Goal: Information Seeking & Learning: Learn about a topic

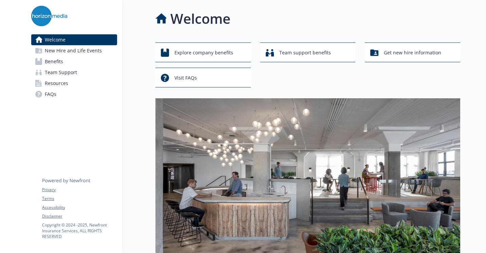
click at [69, 58] on link "Benefits" at bounding box center [74, 61] width 86 height 11
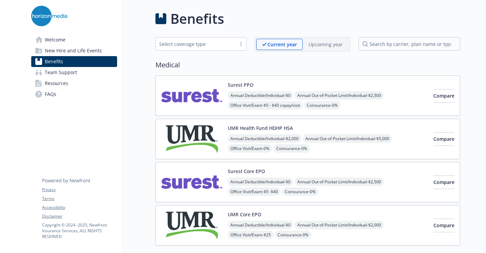
click at [194, 139] on img at bounding box center [191, 138] width 61 height 29
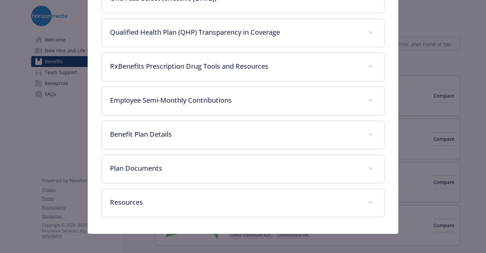
scroll to position [401, 0]
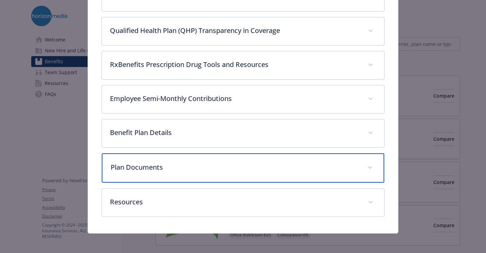
click at [194, 162] on p "Plan Documents" at bounding box center [235, 167] width 249 height 10
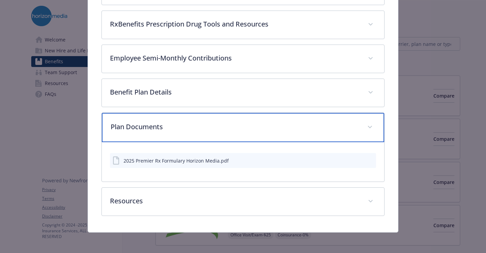
scroll to position [442, 0]
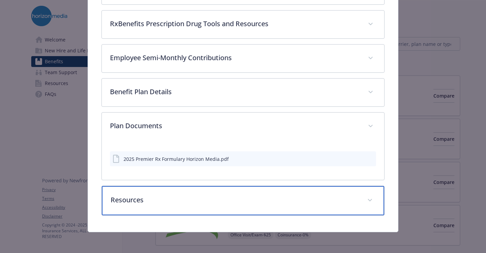
click at [173, 204] on div "Resources" at bounding box center [243, 200] width 283 height 29
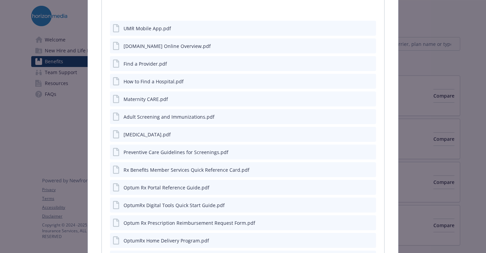
scroll to position [645, 0]
click at [215, 116] on div "Adult Screening and Immunizations.pdf" at bounding box center [243, 117] width 266 height 15
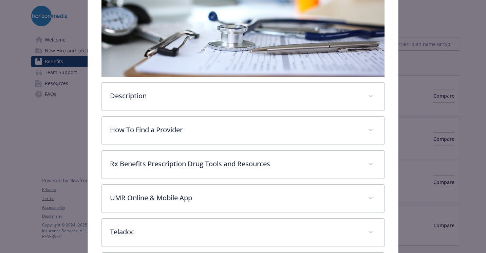
scroll to position [98, 0]
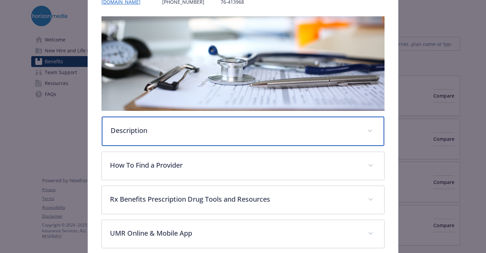
click at [219, 129] on p "Description" at bounding box center [235, 130] width 249 height 10
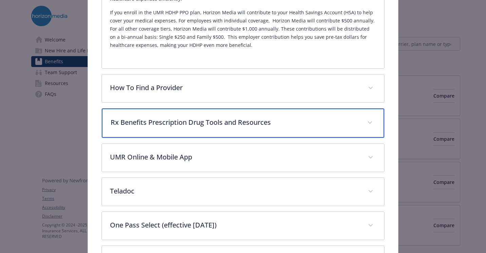
scroll to position [301, 0]
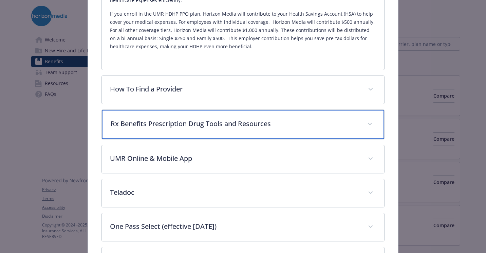
click at [219, 126] on p "Rx Benefits Prescription Drug Tools and Resources" at bounding box center [235, 124] width 249 height 10
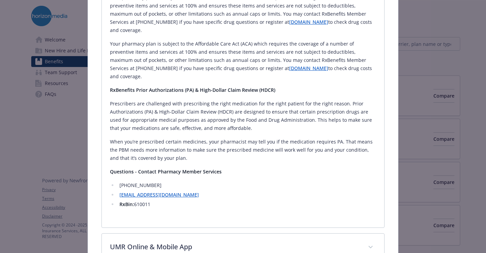
scroll to position [845, 0]
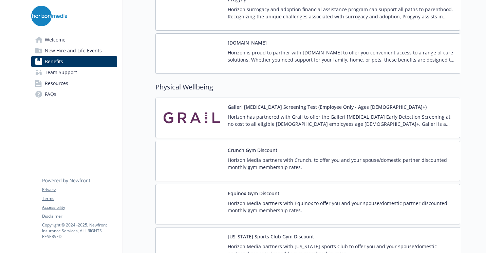
scroll to position [1460, 0]
